Goal: Transaction & Acquisition: Book appointment/travel/reservation

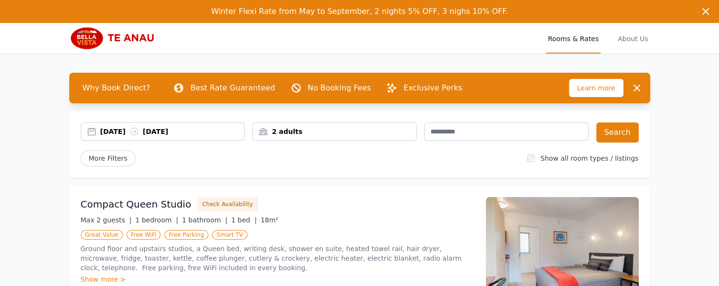
click at [136, 133] on div "[DATE] [DATE]" at bounding box center [172, 132] width 144 height 10
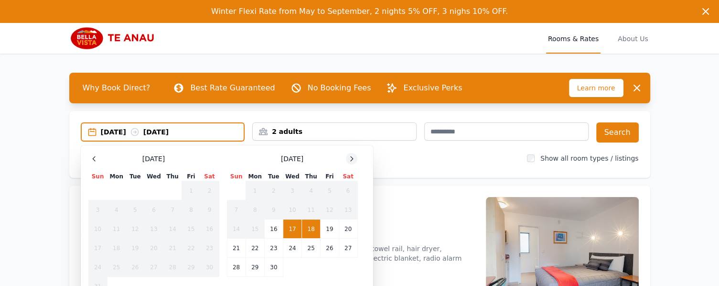
click at [350, 157] on icon at bounding box center [352, 159] width 8 height 8
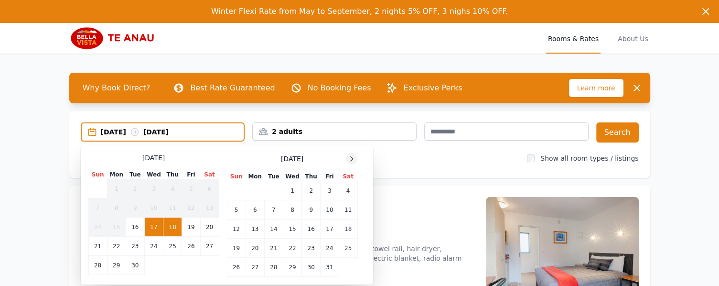
click at [350, 157] on icon at bounding box center [352, 159] width 8 height 8
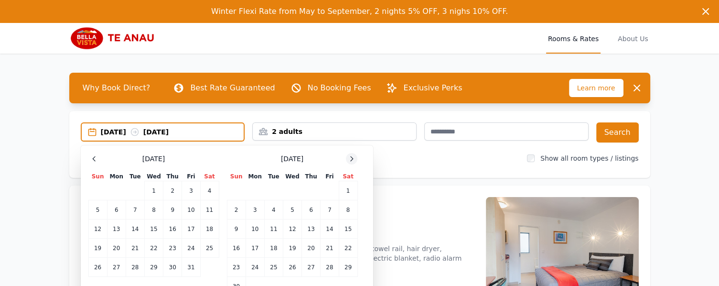
click at [350, 157] on icon at bounding box center [352, 159] width 8 height 8
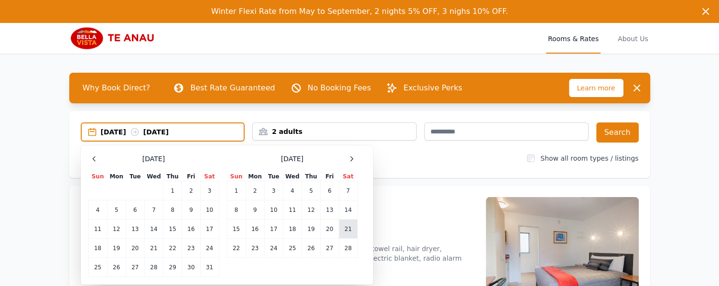
click at [347, 228] on td "21" at bounding box center [348, 228] width 19 height 19
click at [257, 251] on td "23" at bounding box center [255, 247] width 19 height 19
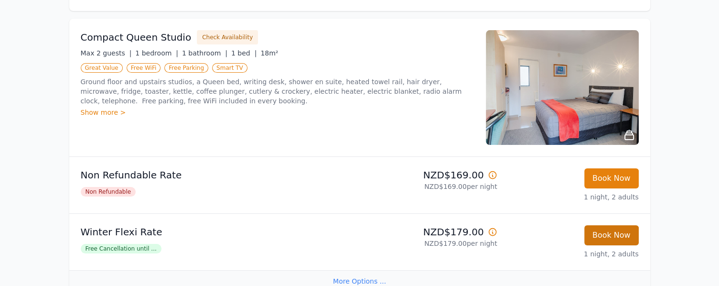
scroll to position [167, 0]
click at [622, 236] on button "Book Now" at bounding box center [611, 235] width 54 height 20
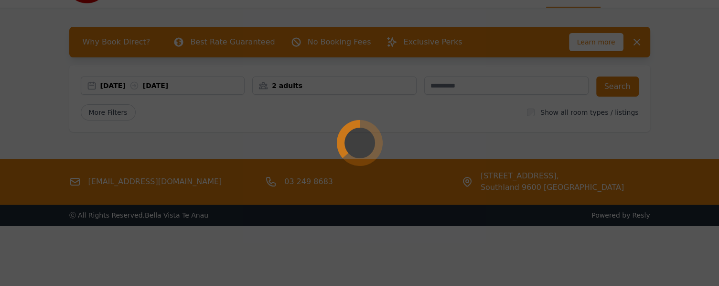
scroll to position [46, 0]
select select "**"
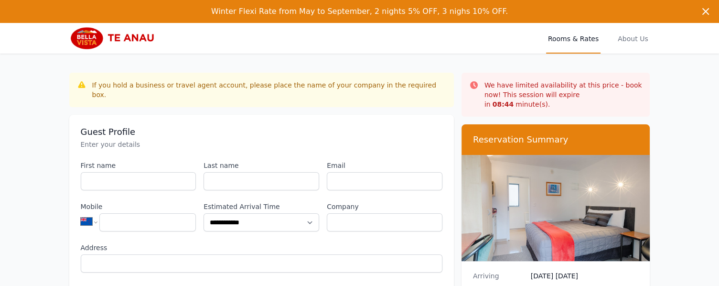
scroll to position [46, 0]
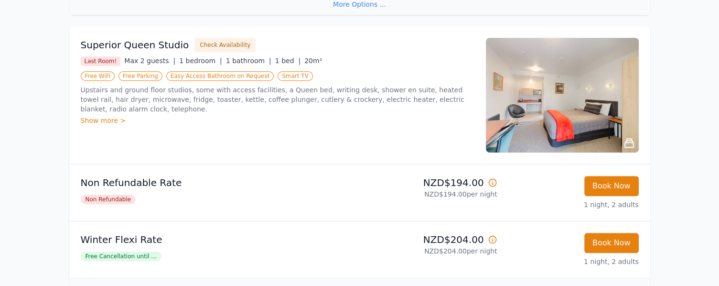
scroll to position [443, 0]
click at [108, 120] on div "Show more >" at bounding box center [278, 121] width 394 height 10
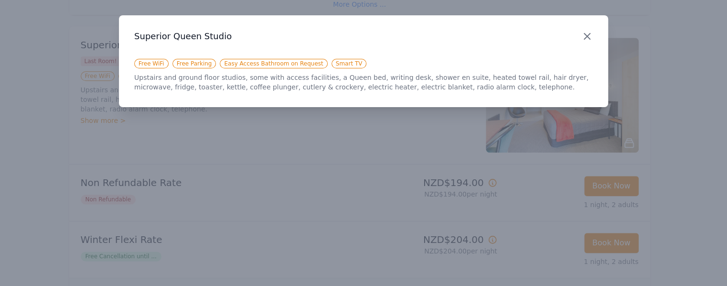
click at [582, 36] on icon "button" at bounding box center [586, 36] width 11 height 11
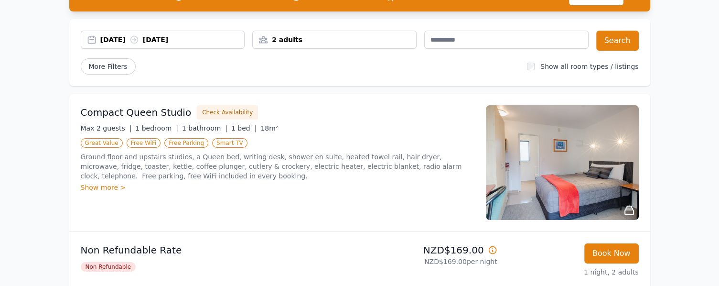
scroll to position [0, 0]
